Goal: Transaction & Acquisition: Purchase product/service

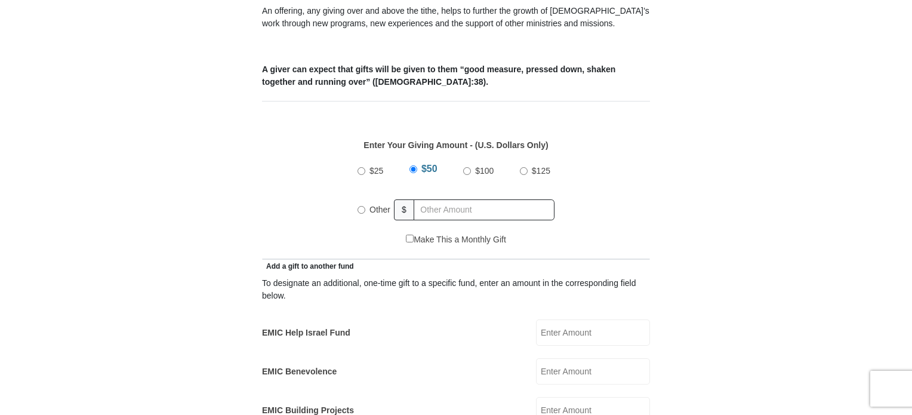
scroll to position [461, 0]
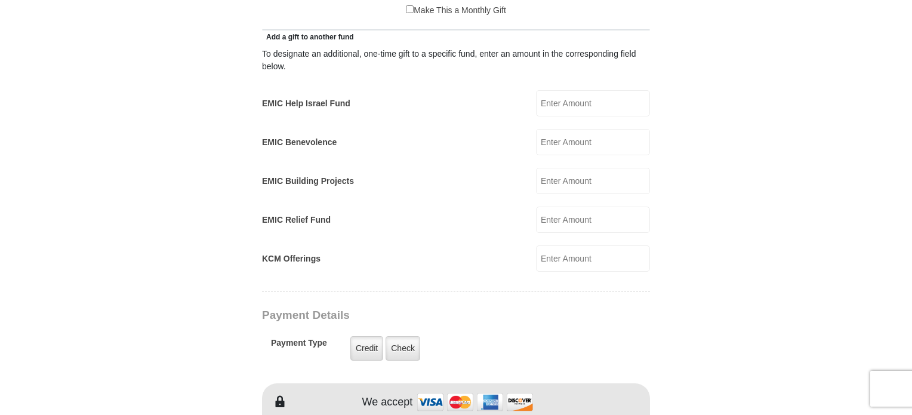
scroll to position [690, 0]
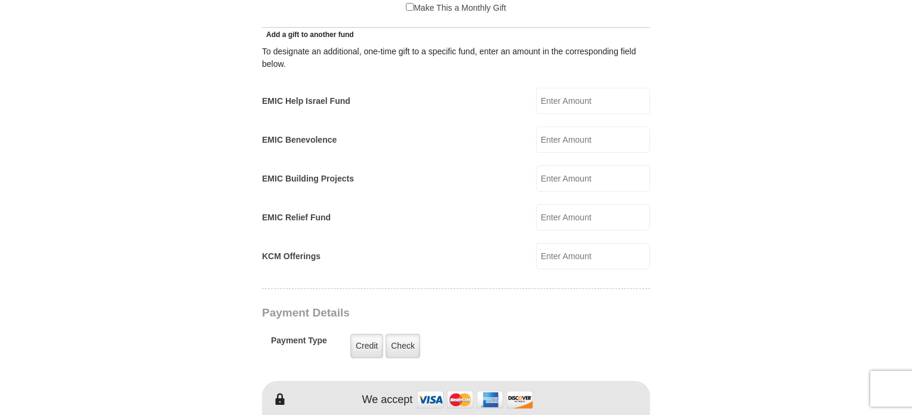
click at [558, 244] on input "KCM Offerings" at bounding box center [593, 256] width 114 height 26
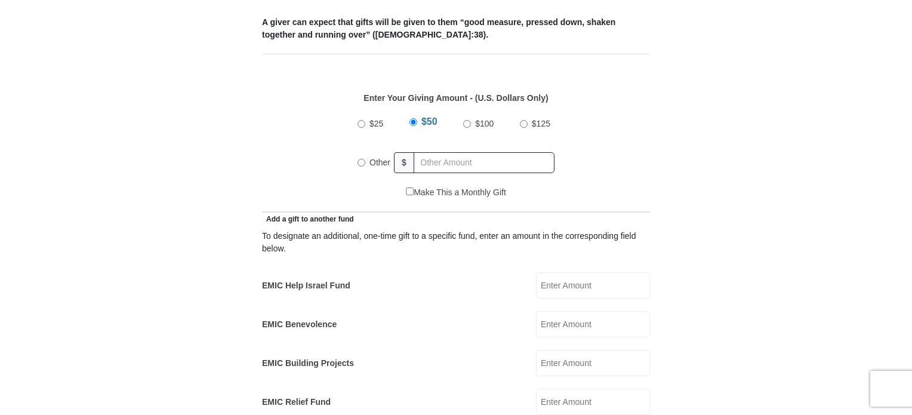
scroll to position [500, 0]
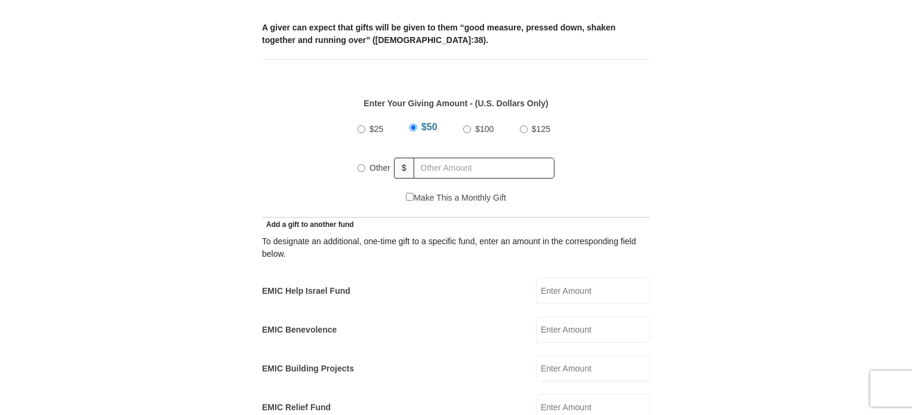
type input "50.14"
click at [366, 155] on label "Other" at bounding box center [379, 168] width 29 height 26
click at [365, 164] on input "Other" at bounding box center [362, 168] width 8 height 8
radio input "true"
click at [361, 162] on input "Other" at bounding box center [362, 166] width 8 height 8
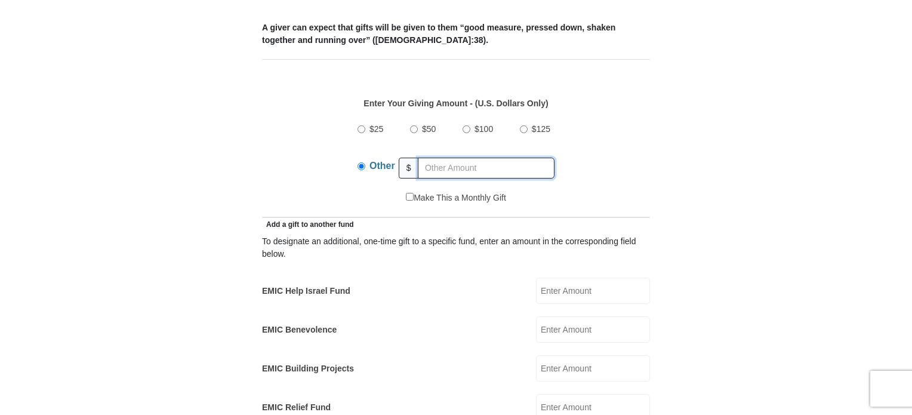
click at [447, 158] on input "text" at bounding box center [486, 168] width 137 height 21
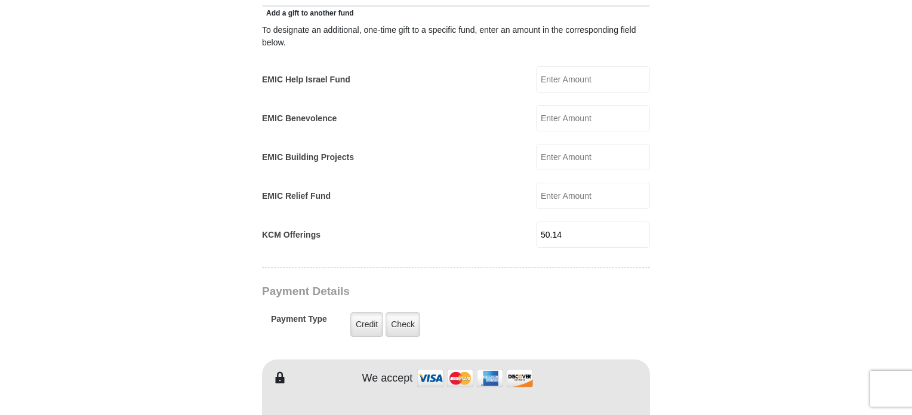
scroll to position [715, 0]
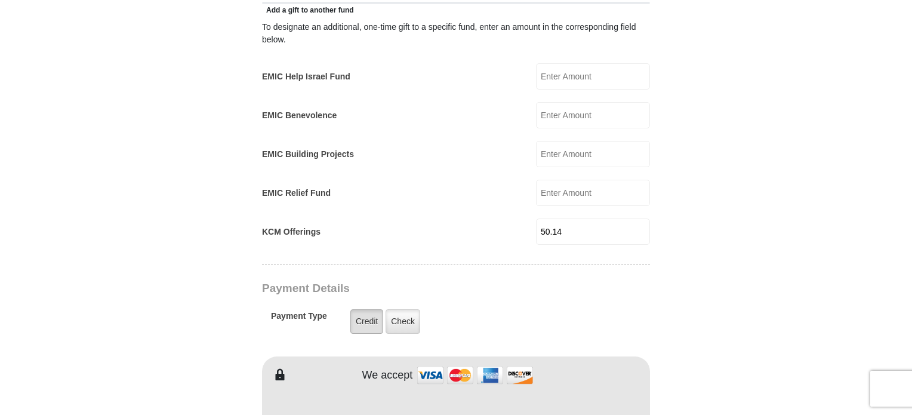
type input "50.14"
click at [375, 309] on label "Credit" at bounding box center [366, 321] width 33 height 24
click at [0, 0] on input "Credit" at bounding box center [0, 0] width 0 height 0
click at [373, 309] on label "Credit" at bounding box center [366, 321] width 33 height 24
click at [0, 0] on input "Credit" at bounding box center [0, 0] width 0 height 0
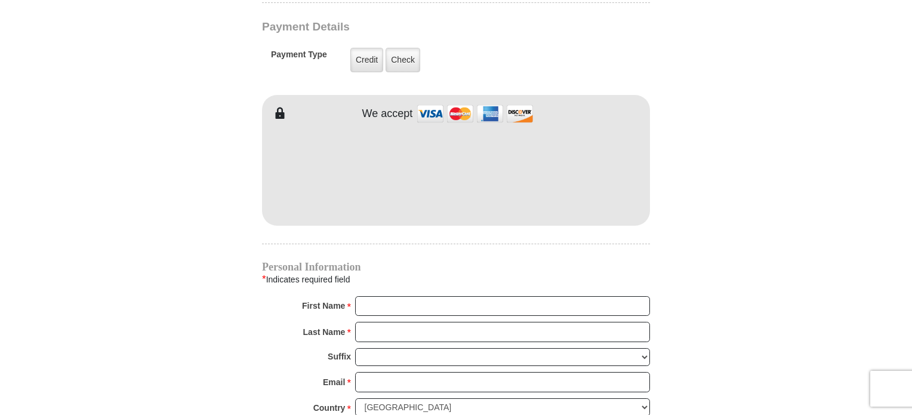
scroll to position [1011, 0]
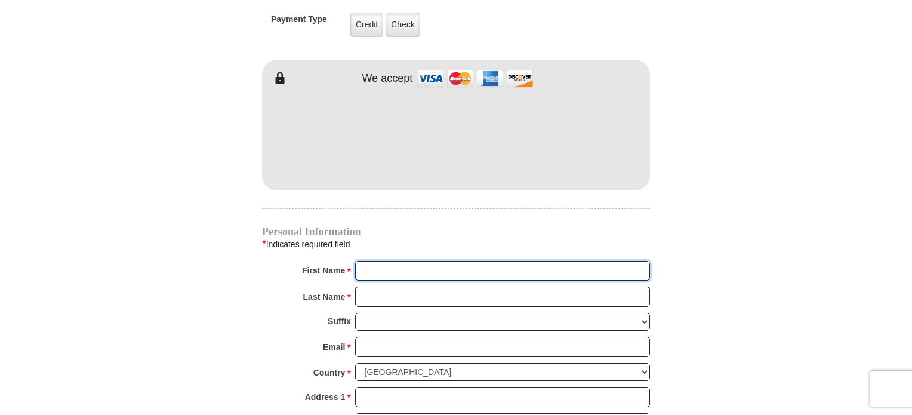
click at [392, 261] on input "First Name *" at bounding box center [502, 271] width 295 height 20
type input "Erica"
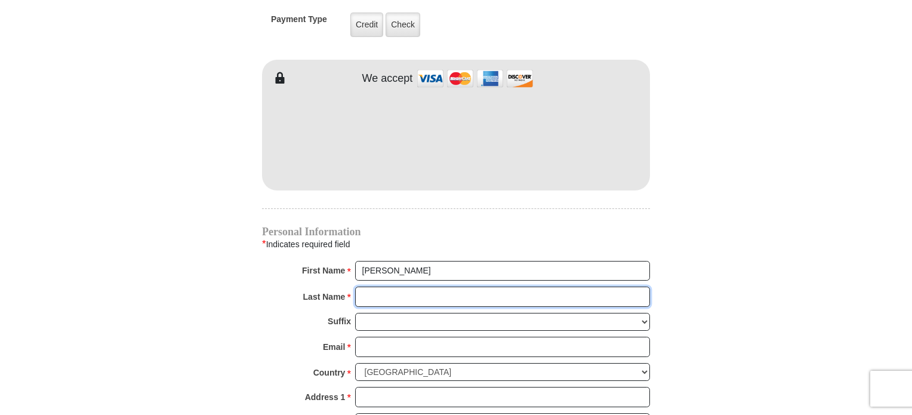
click at [413, 287] on input "Last Name *" at bounding box center [502, 297] width 295 height 20
type input "Potter"
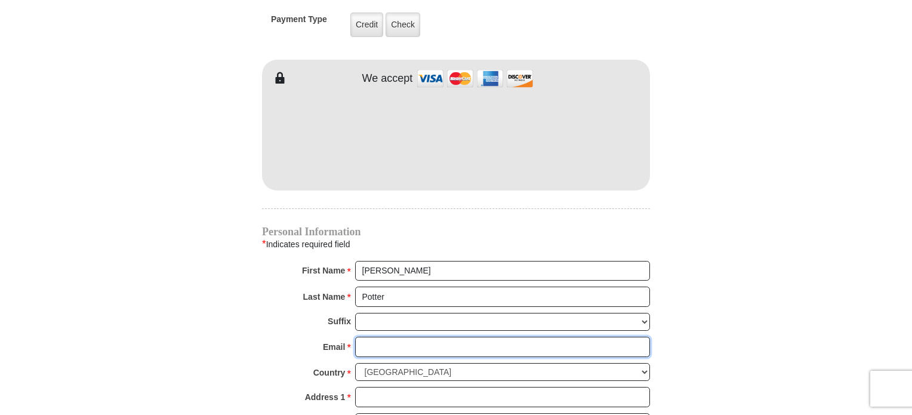
click at [385, 337] on input "Email *" at bounding box center [502, 347] width 295 height 20
type input "eaptx2002@yahoo.com"
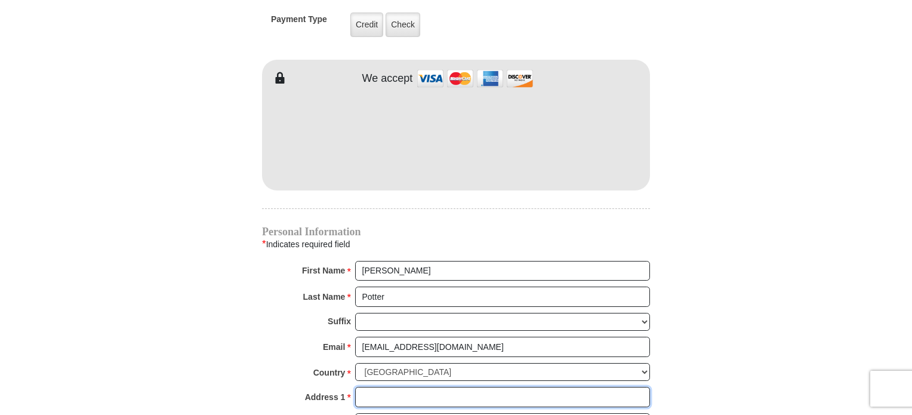
click at [378, 387] on input "Address 1 *" at bounding box center [502, 397] width 295 height 20
type input "5904 So Cooper St 104 98"
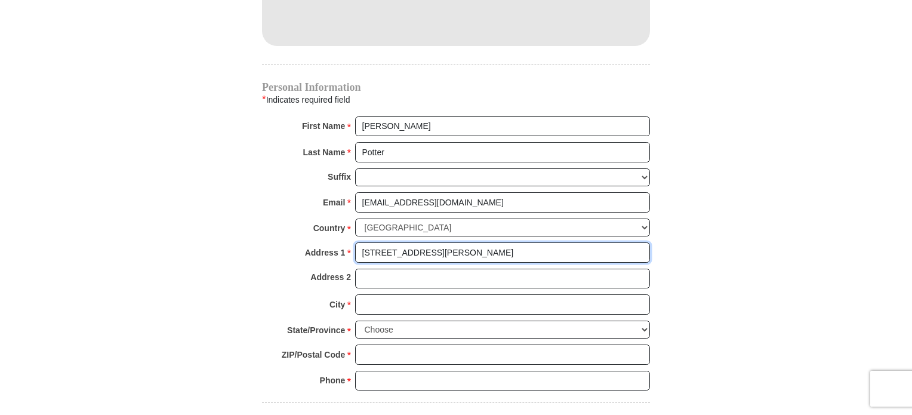
scroll to position [1186, 0]
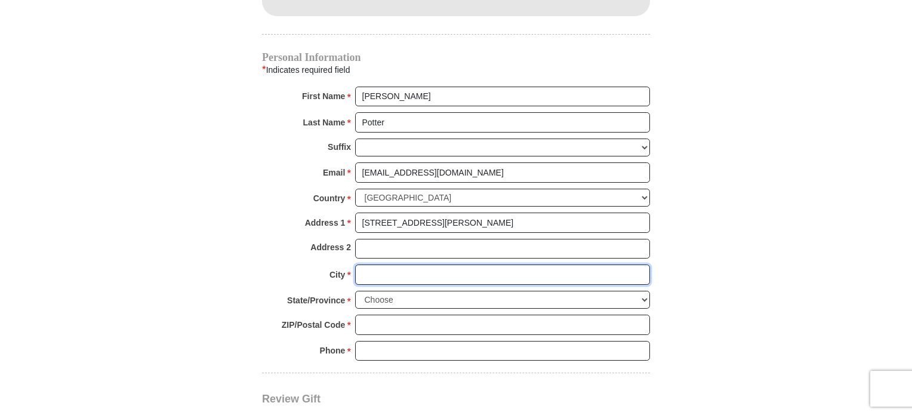
click at [386, 264] on input "City *" at bounding box center [502, 274] width 295 height 20
type input "Arlington"
click at [650, 291] on select "Choose Alabama Alaska American Samoa Arizona Arkansas Armed Forces Americas Arm…" at bounding box center [502, 300] width 295 height 19
select select "TX"
click at [355, 291] on select "Choose Alabama Alaska American Samoa Arizona Arkansas Armed Forces Americas Arm…" at bounding box center [502, 300] width 295 height 19
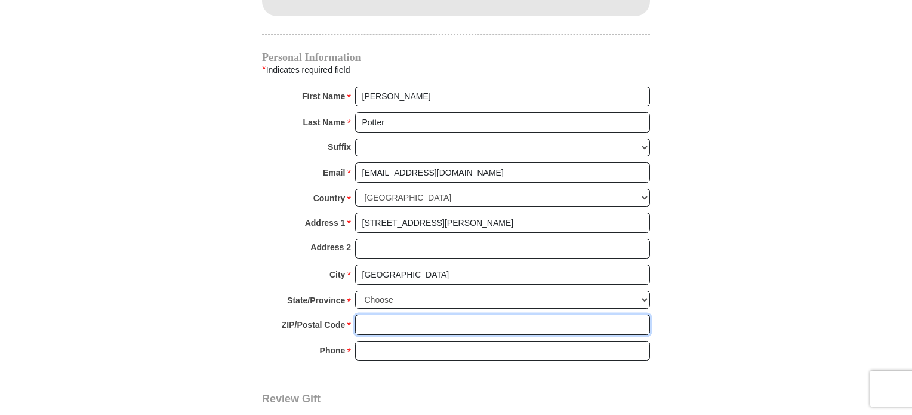
click at [396, 315] on input "ZIP/Postal Code *" at bounding box center [502, 325] width 295 height 20
type input "76017"
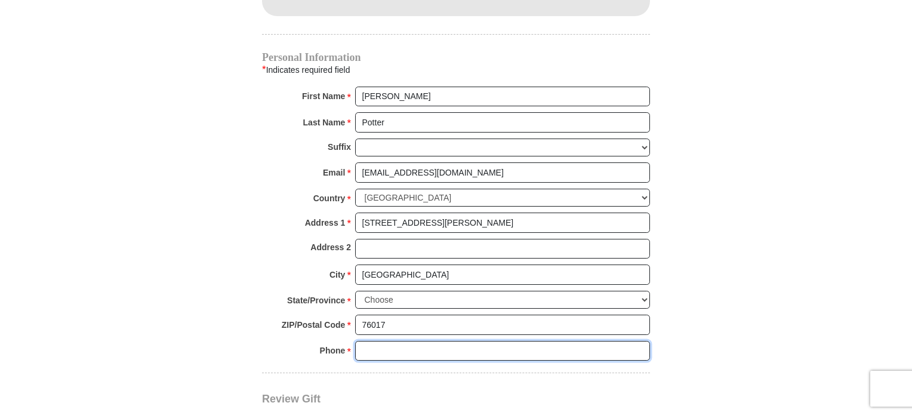
click at [408, 341] on input "Phone * *" at bounding box center [502, 351] width 295 height 20
type input "214 794 1967"
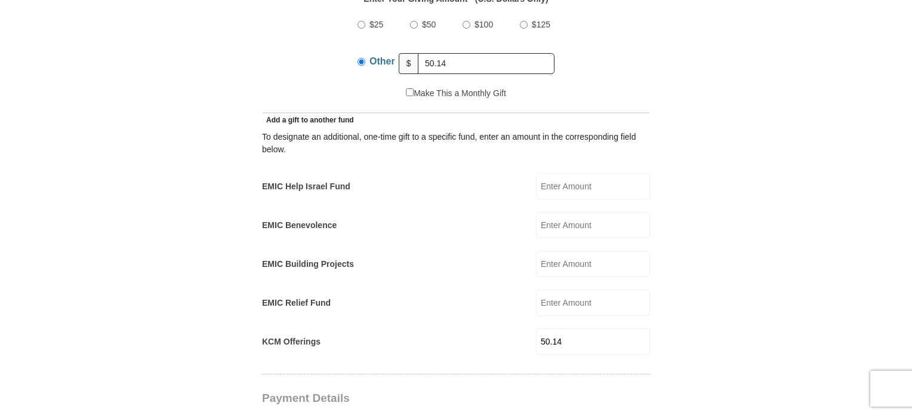
scroll to position [597, 0]
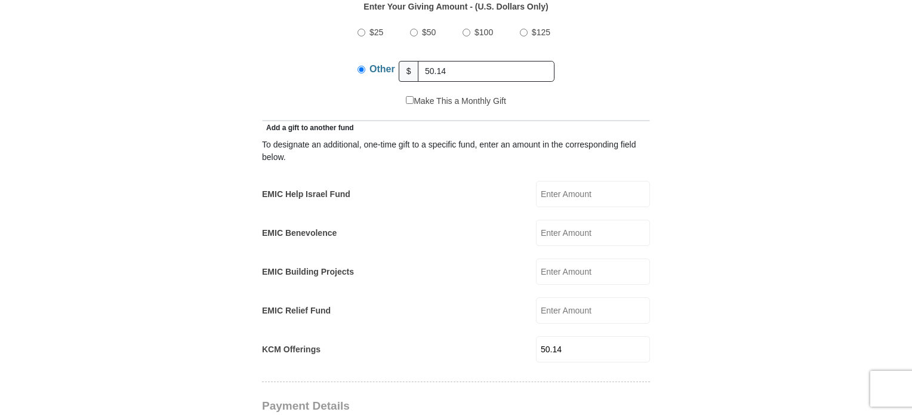
click at [567, 336] on input "50.14" at bounding box center [593, 349] width 114 height 26
type input "5"
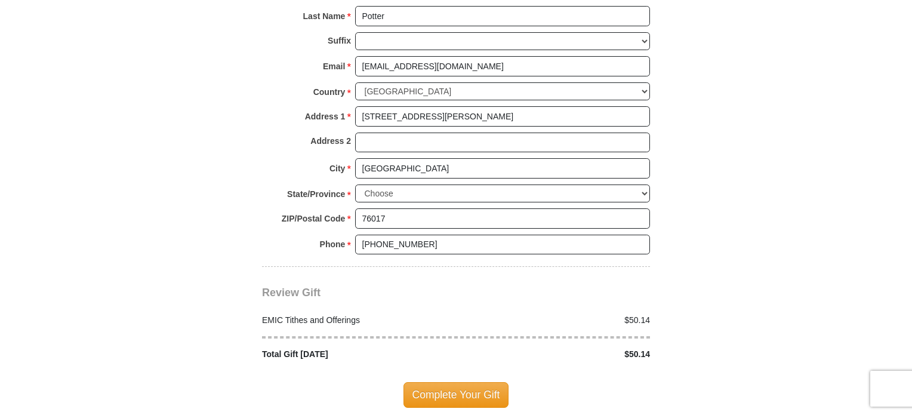
scroll to position [1295, 0]
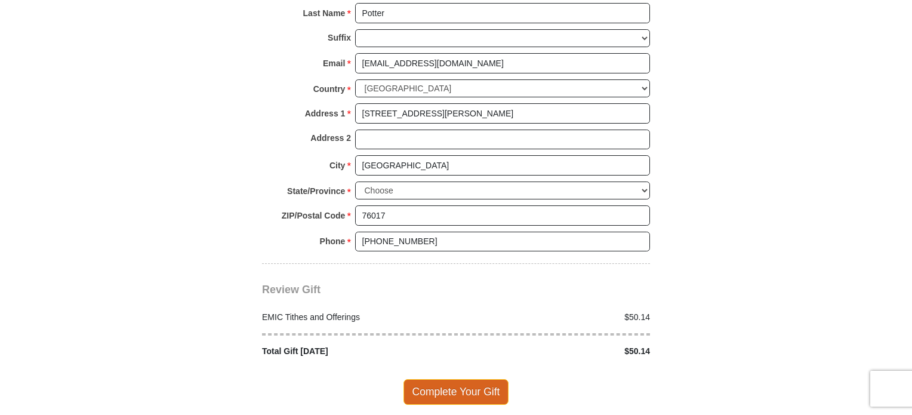
click at [460, 379] on span "Complete Your Gift" at bounding box center [457, 391] width 106 height 25
